Goal: Check status: Check status

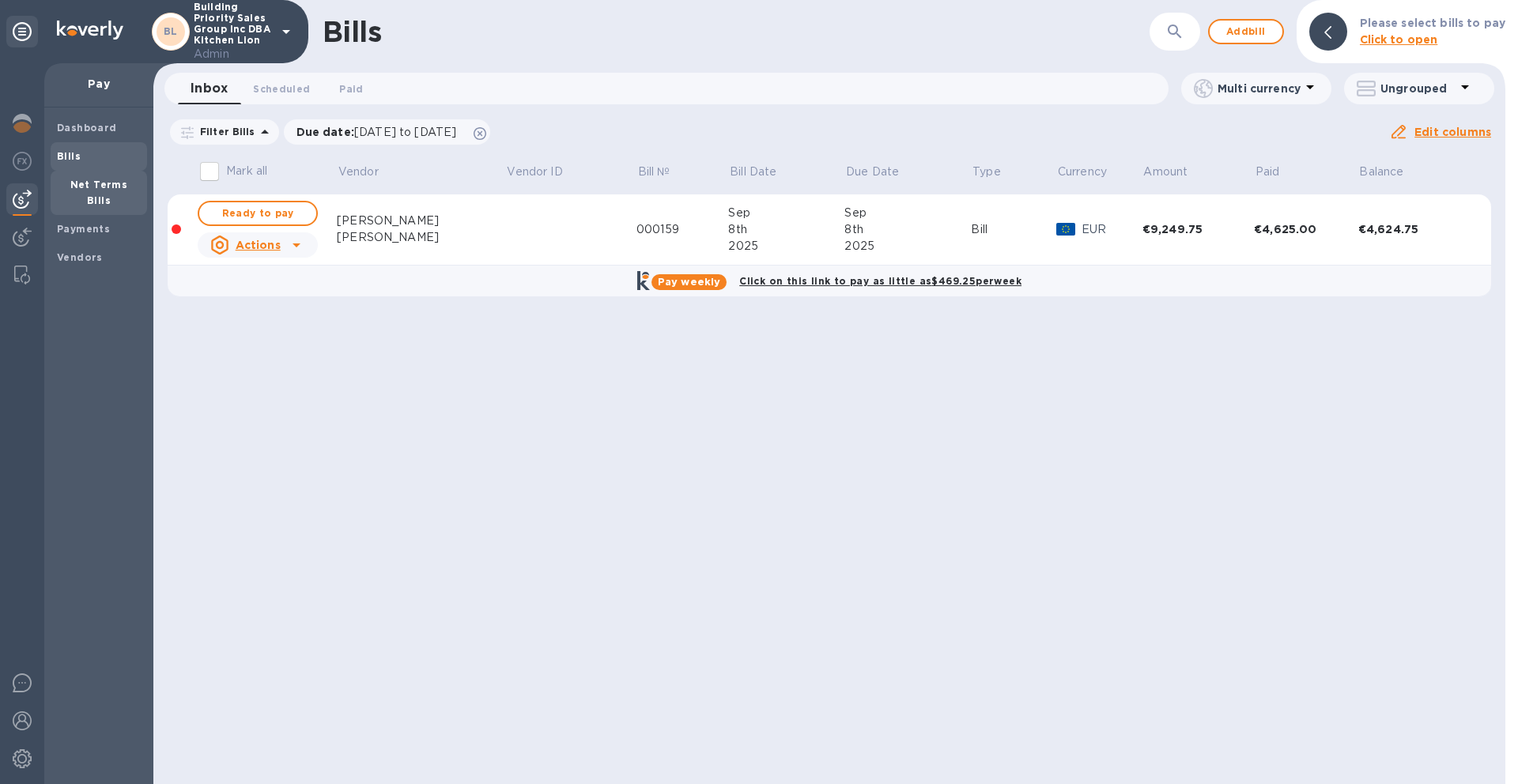
click at [101, 187] on b "Net Terms Bills" at bounding box center [99, 192] width 58 height 28
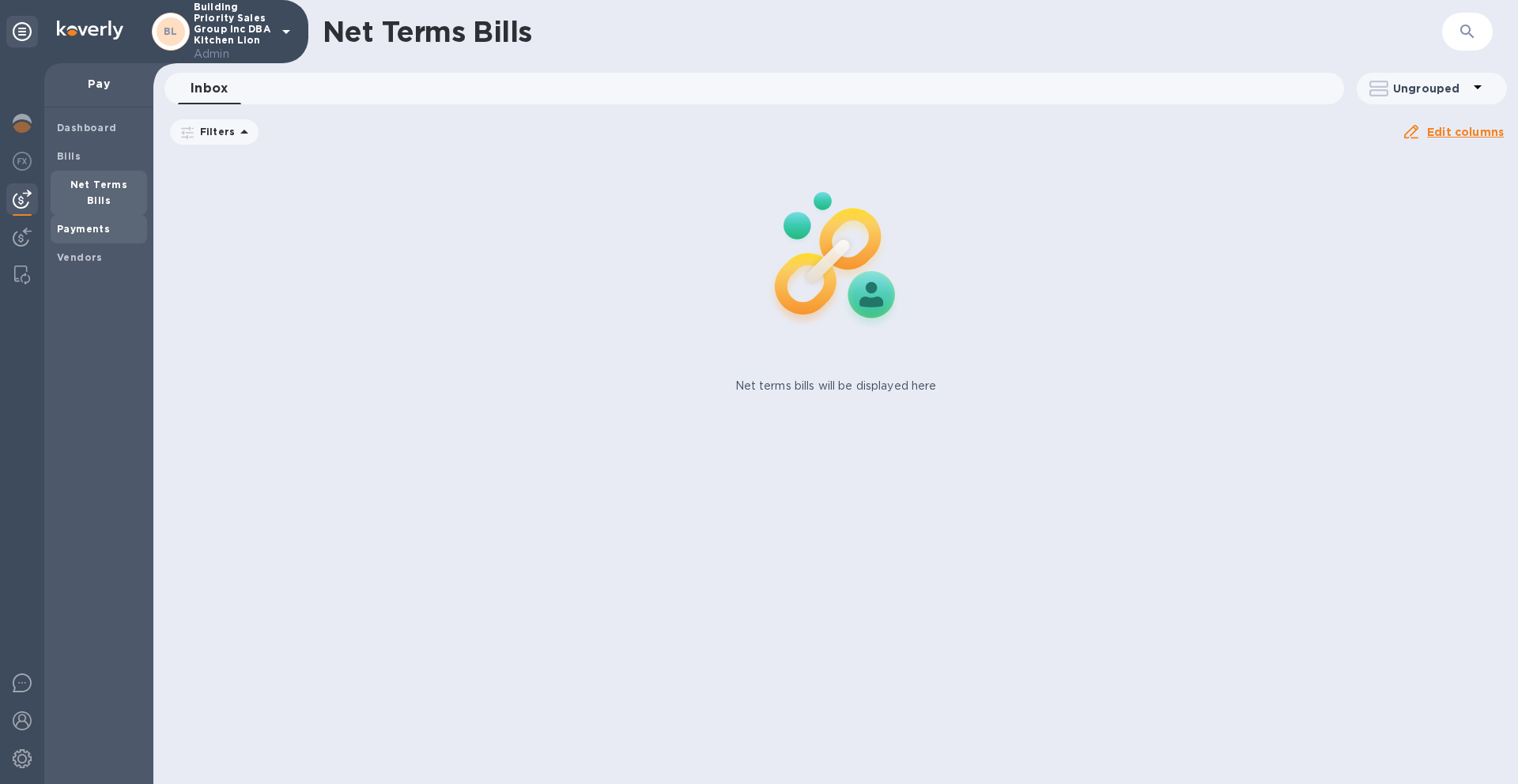
click at [88, 223] on b "Payments" at bounding box center [82, 229] width 53 height 12
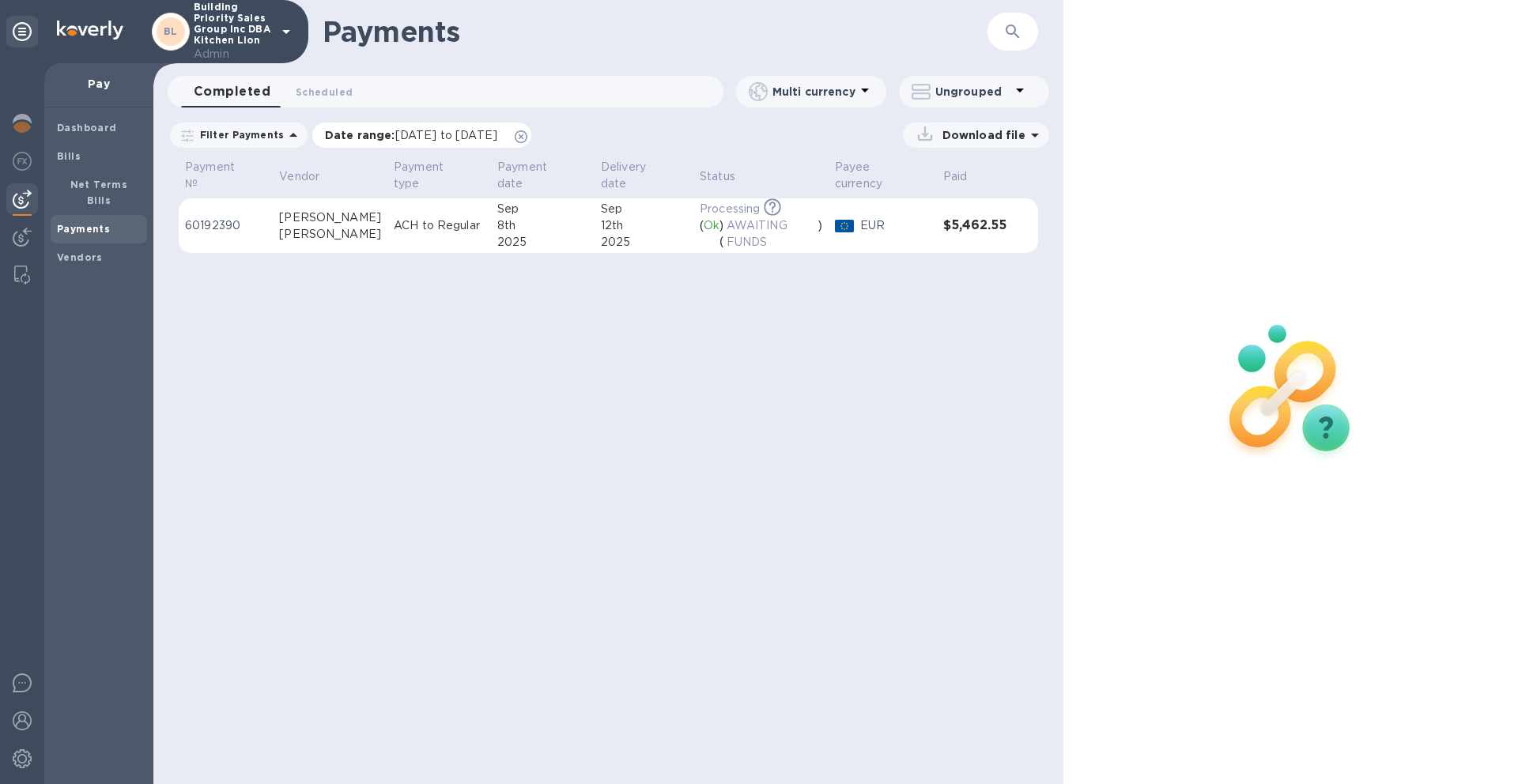
click at [527, 137] on icon at bounding box center [521, 136] width 12 height 12
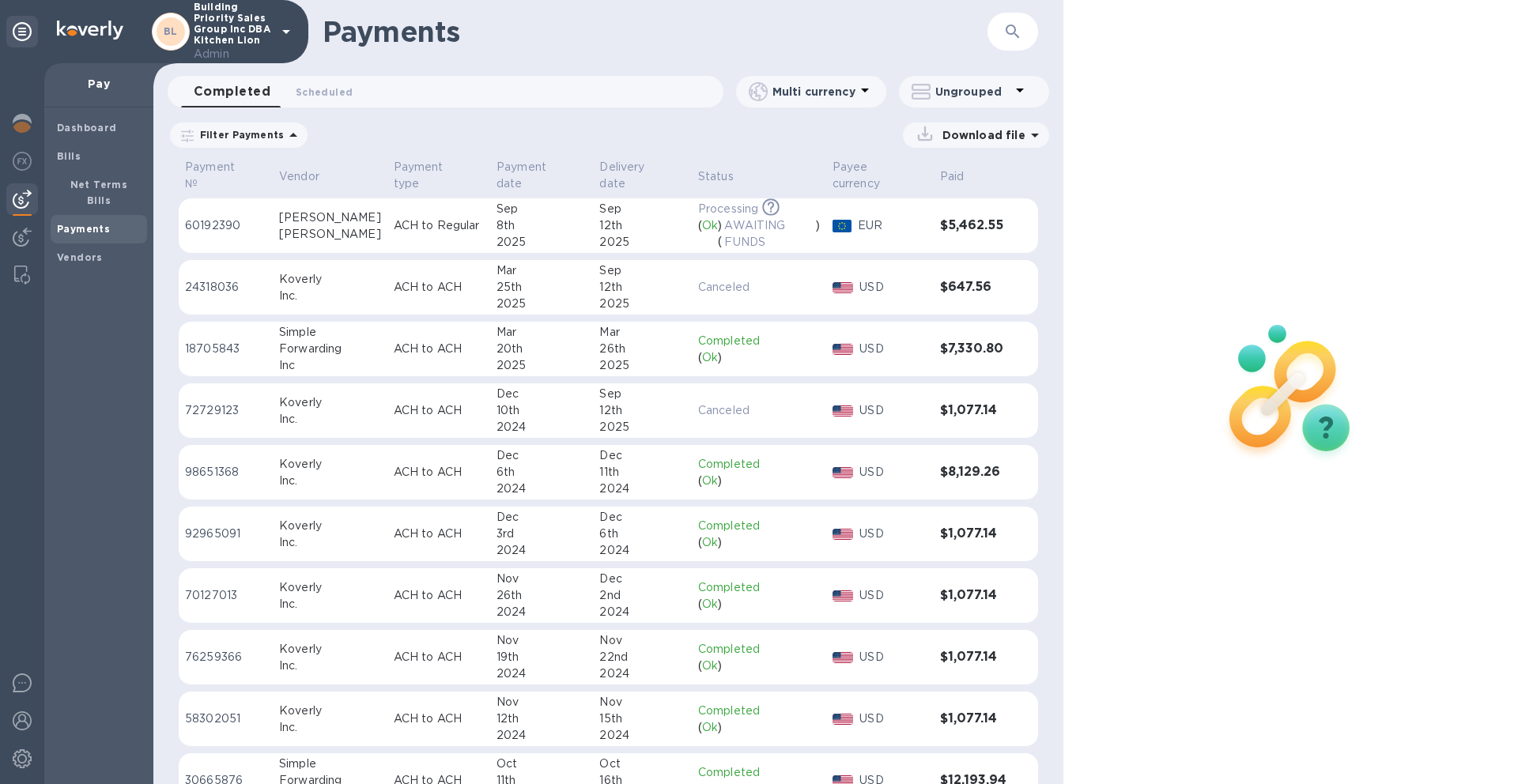
click at [544, 229] on div "8th" at bounding box center [542, 225] width 90 height 16
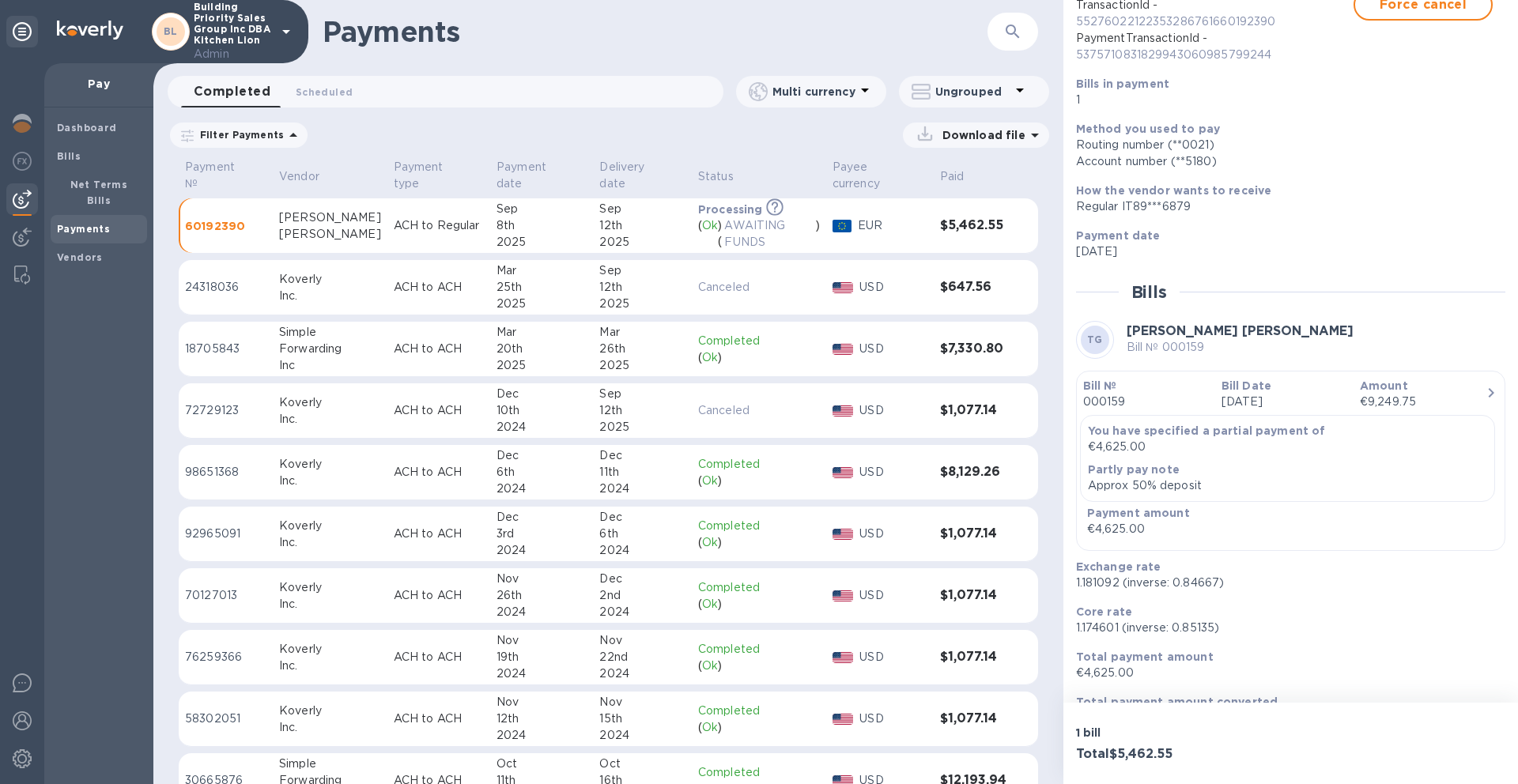
scroll to position [204, 0]
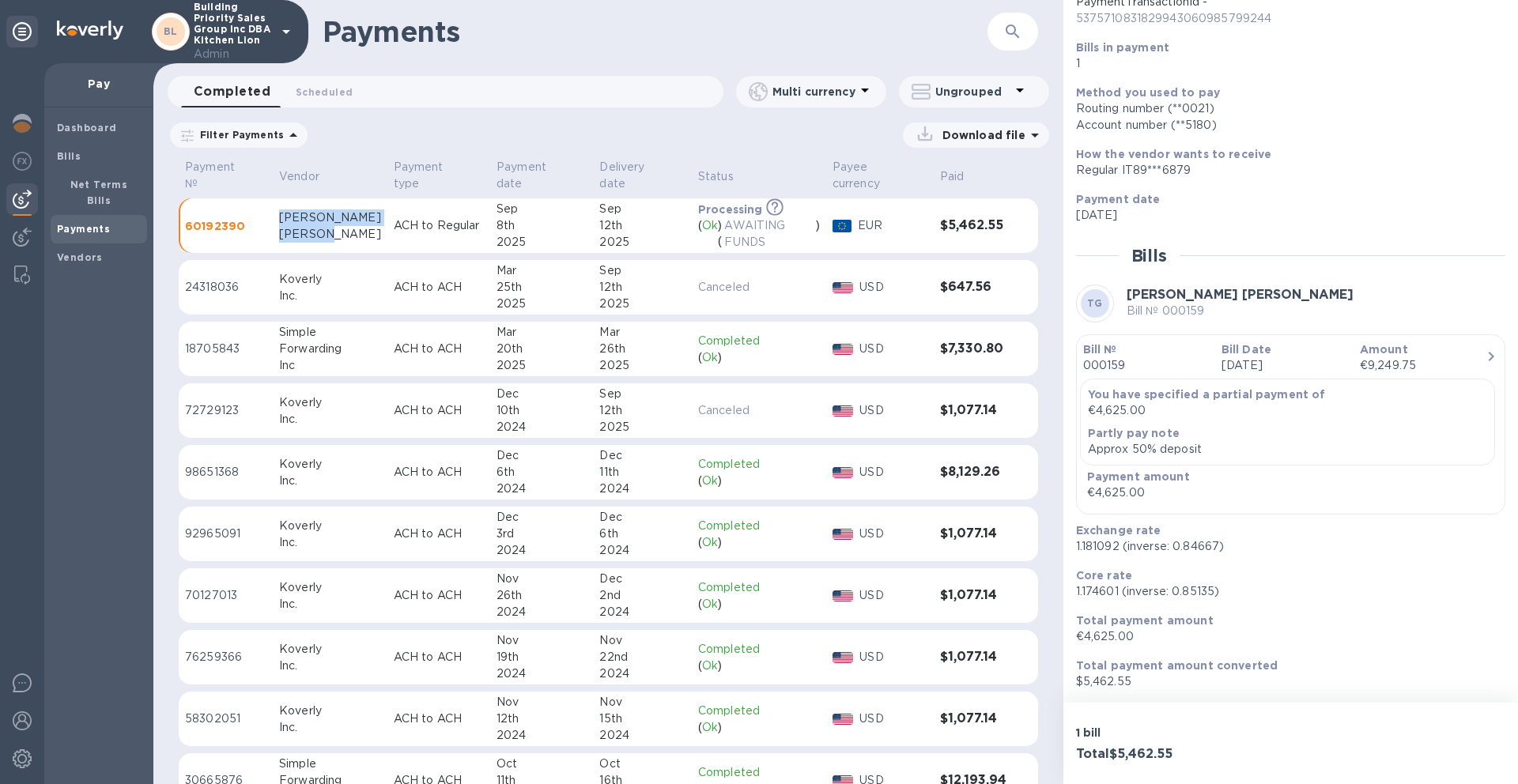
drag, startPoint x: 275, startPoint y: 216, endPoint x: 326, endPoint y: 238, distance: 55.5
click at [326, 238] on td "[PERSON_NAME] [PERSON_NAME]" at bounding box center [331, 226] width 115 height 56
copy div "[PERSON_NAME] [PERSON_NAME]"
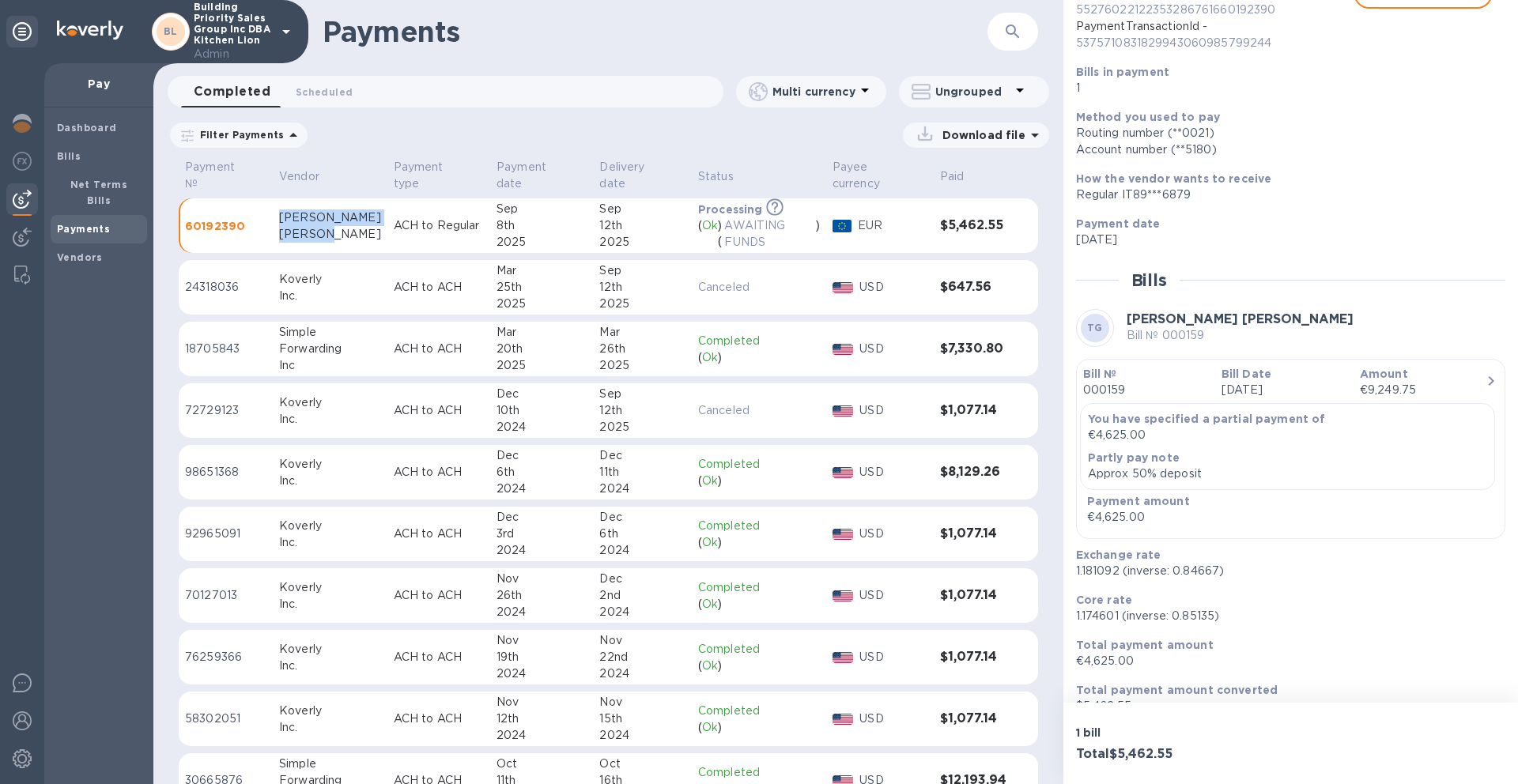
scroll to position [203, 0]
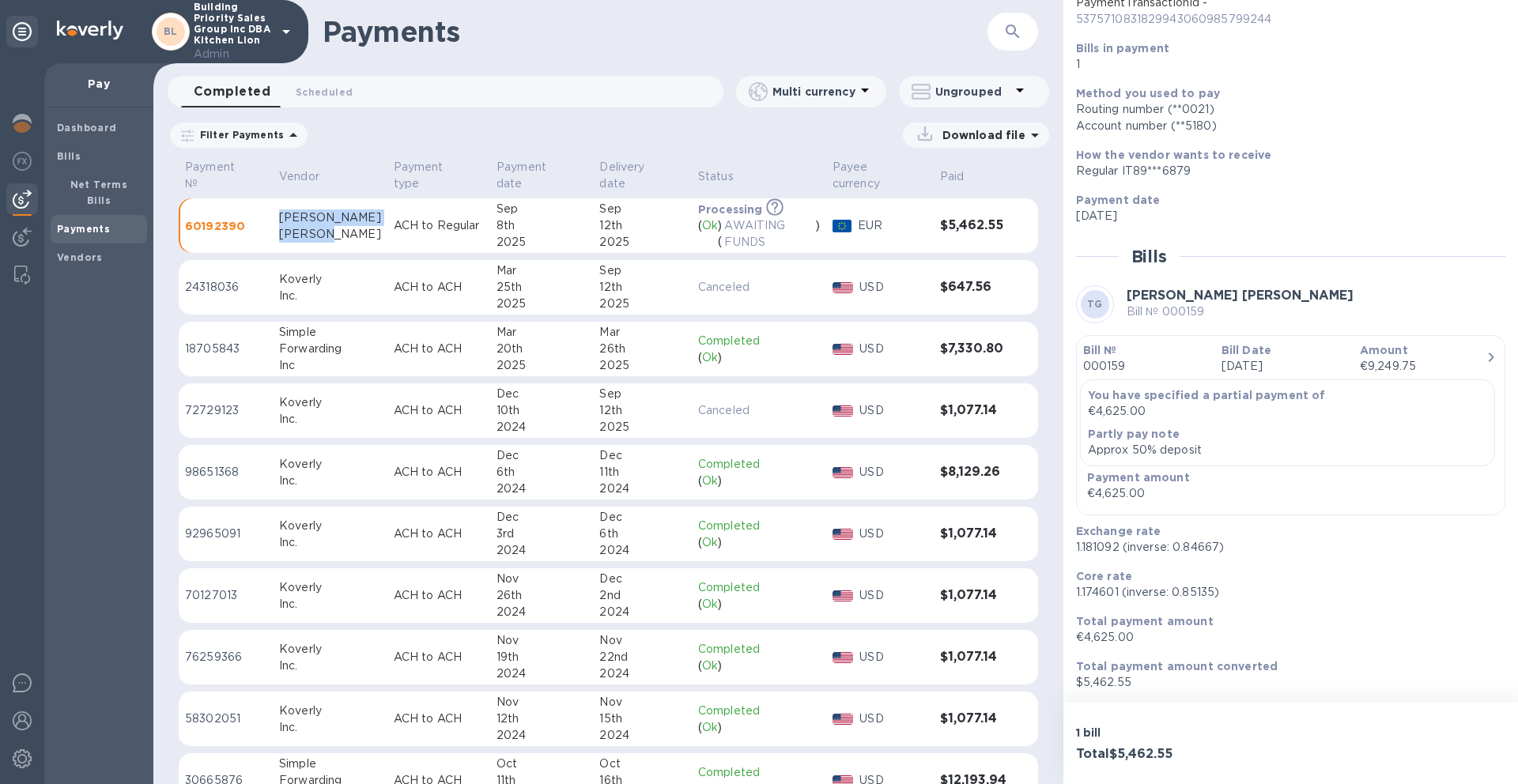
click at [1218, 338] on div "Bill Date [DATE]" at bounding box center [1285, 358] width 138 height 45
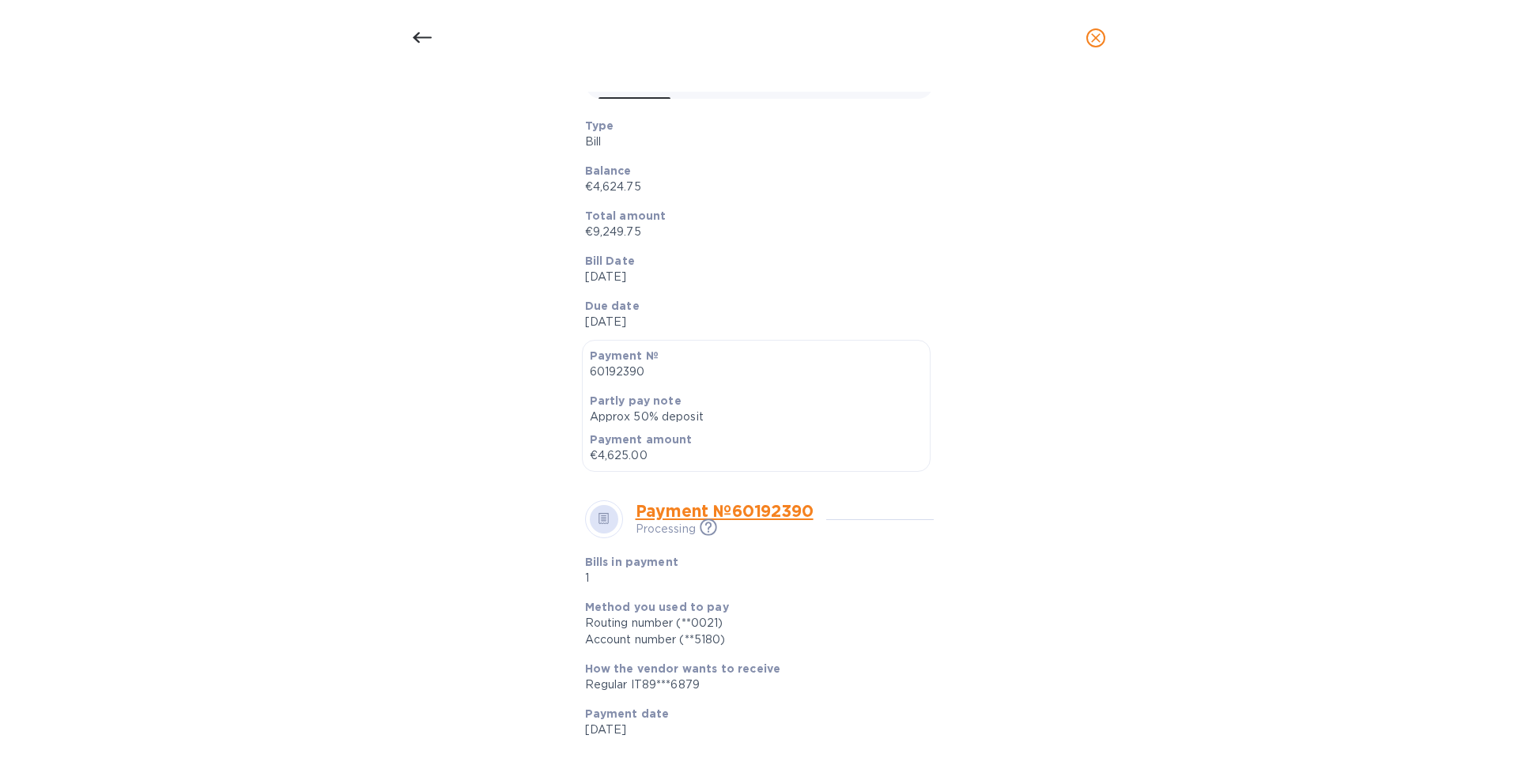
scroll to position [0, 0]
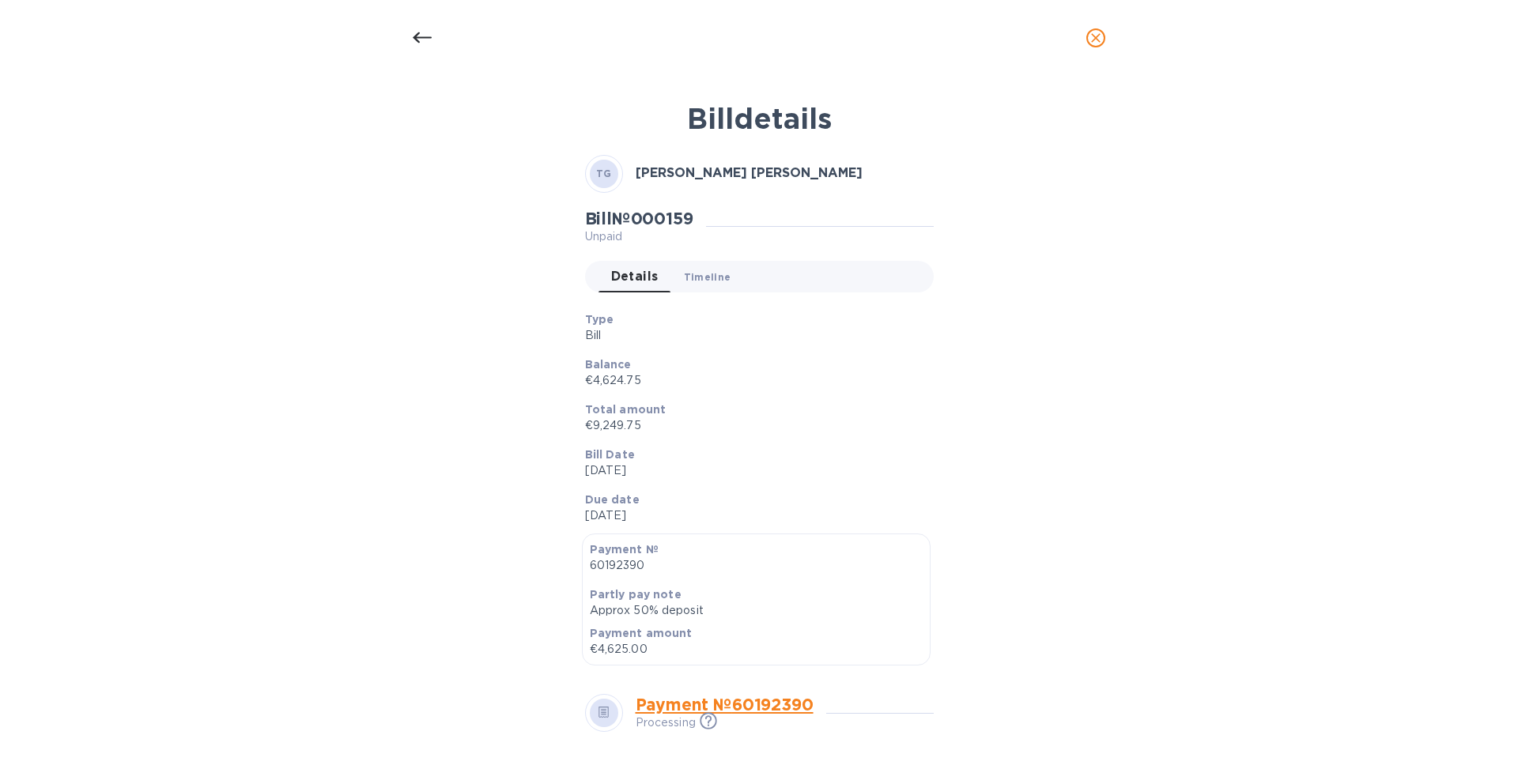
click at [694, 273] on span "Timeline 0" at bounding box center [707, 276] width 47 height 16
